Goal: Transaction & Acquisition: Download file/media

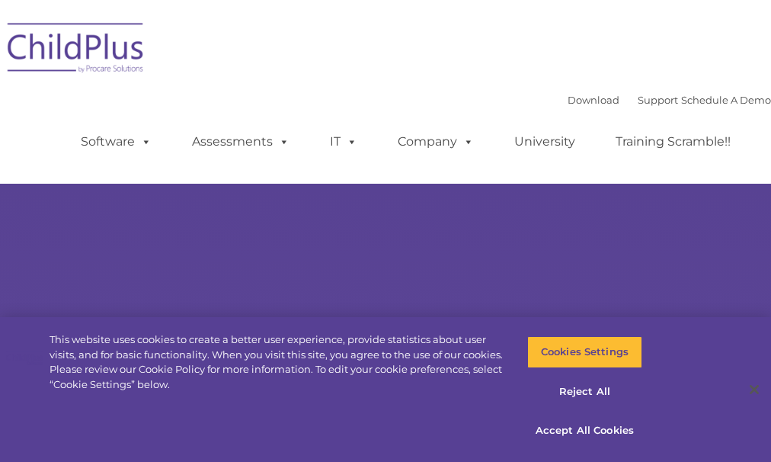
select select "MEDIUM"
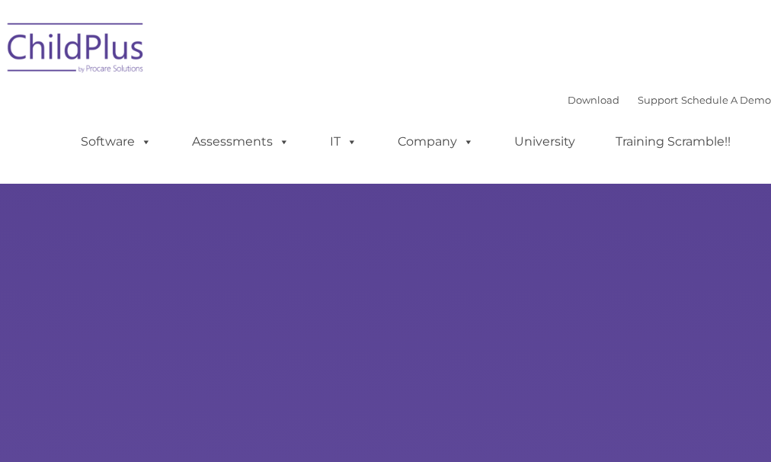
type input ""
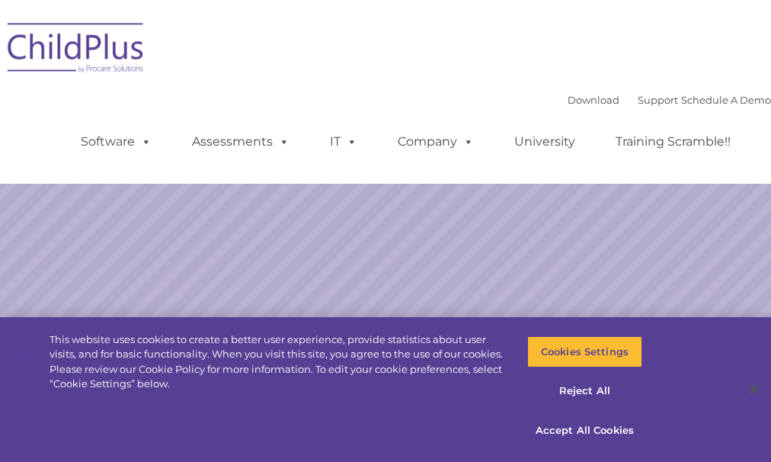
select select "MEDIUM"
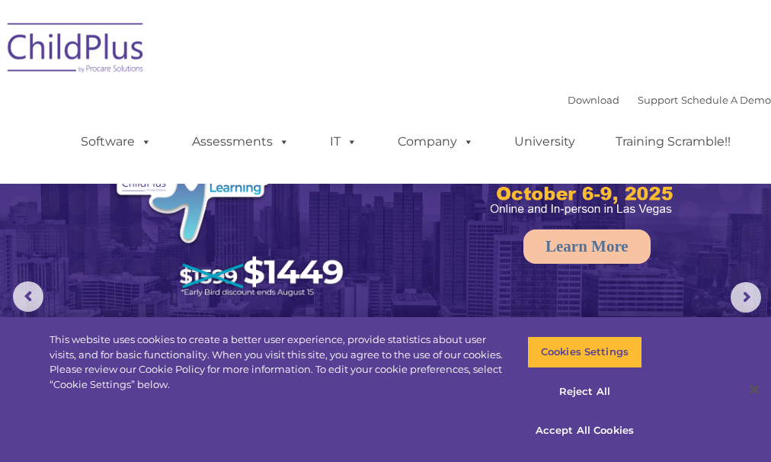
click at [554, 114] on ul "Software ChildPlus: The original and most widely-used Head Start data managemen…" at bounding box center [410, 141] width 721 height 61
click at [568, 98] on link "Download" at bounding box center [594, 100] width 52 height 12
